Goal: Navigation & Orientation: Find specific page/section

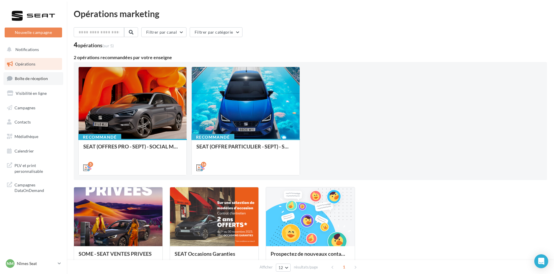
click at [28, 77] on span "Boîte de réception" at bounding box center [31, 78] width 33 height 5
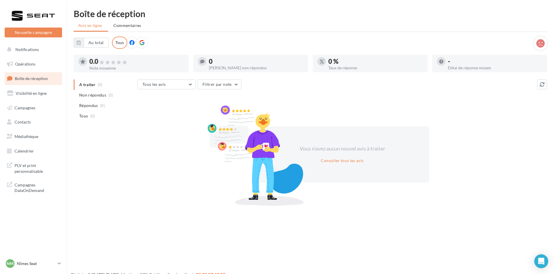
click at [319, 152] on div "Vous n'avez aucun nouvel avis à traiter" at bounding box center [342, 149] width 100 height 8
click at [21, 91] on span "Visibilité en ligne" at bounding box center [31, 93] width 31 height 5
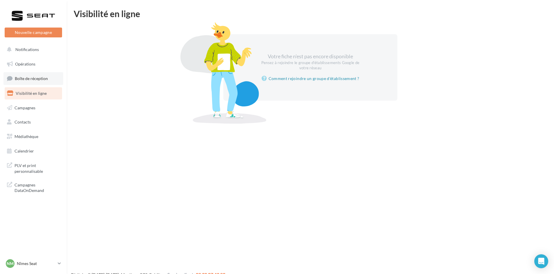
click at [18, 79] on span "Boîte de réception" at bounding box center [31, 78] width 33 height 5
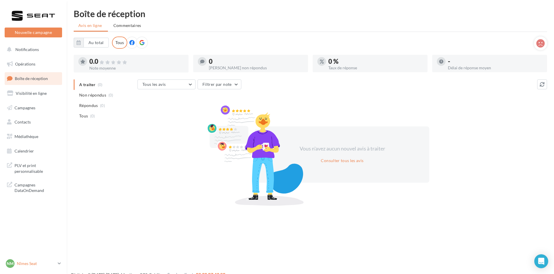
click at [18, 262] on p "Nîmes Seat" at bounding box center [36, 264] width 39 height 6
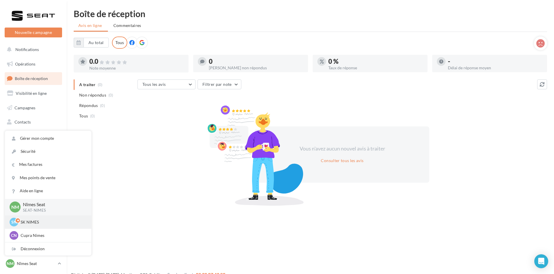
click at [36, 221] on p "SK NIMES" at bounding box center [53, 222] width 64 height 6
